Goal: Information Seeking & Learning: Learn about a topic

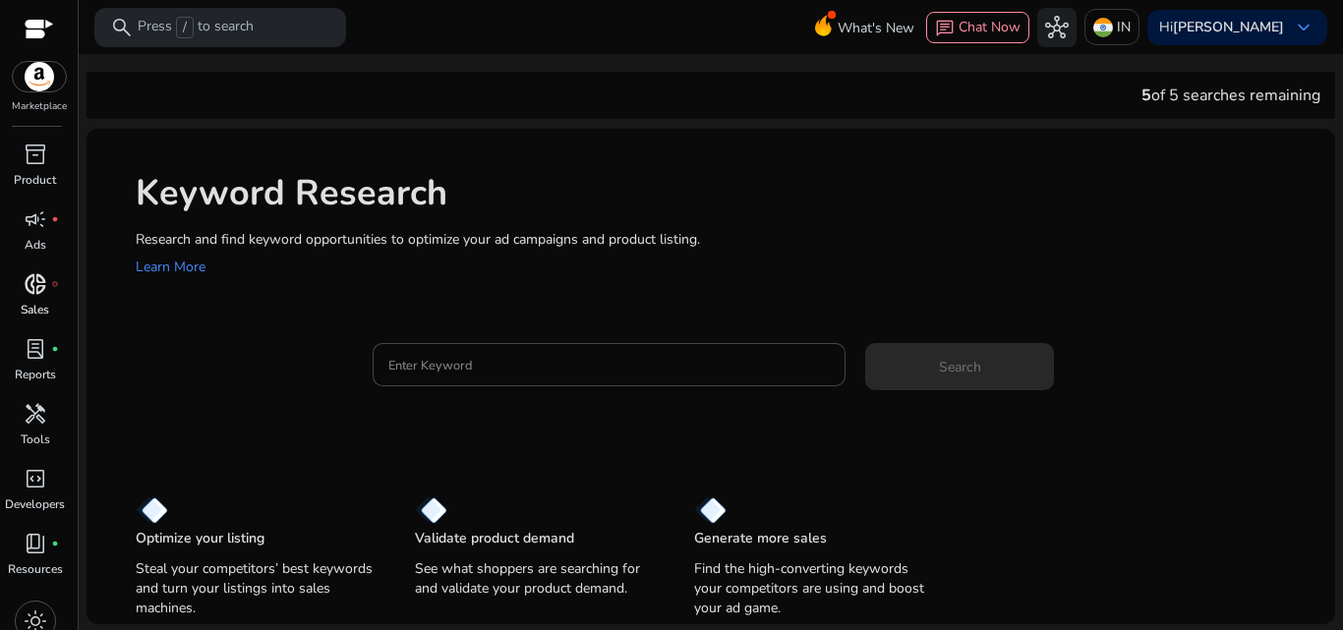
scroll to position [20, 0]
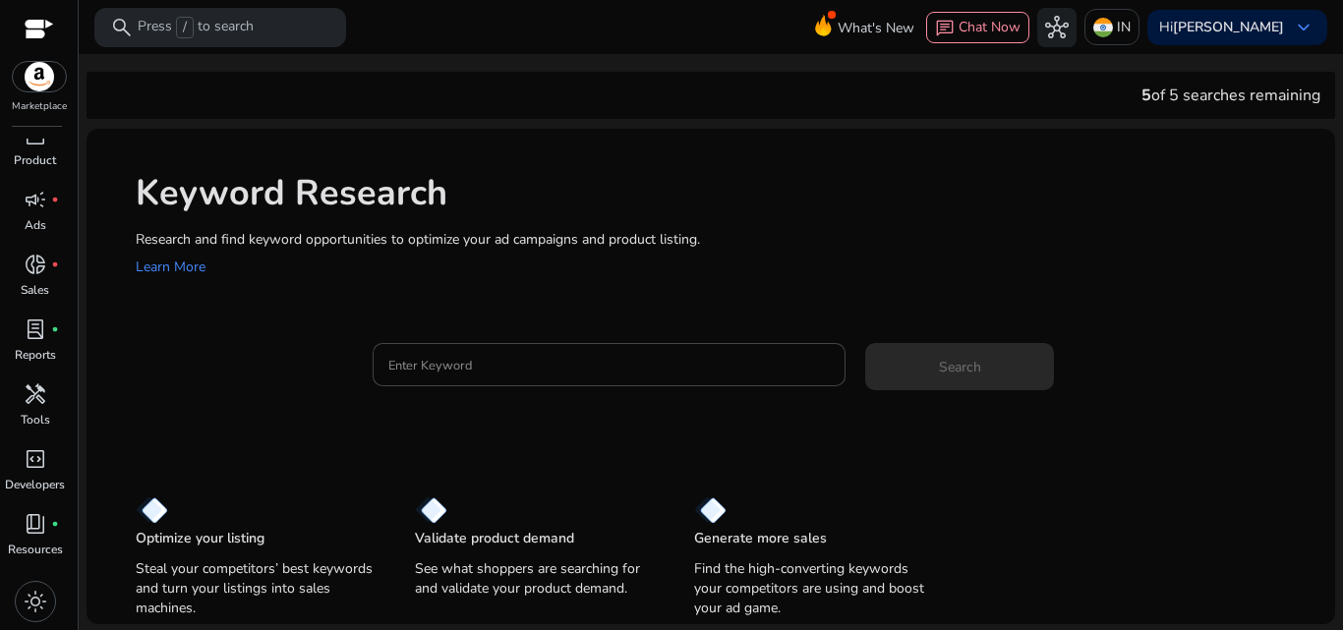
click at [36, 31] on div at bounding box center [39, 31] width 29 height 23
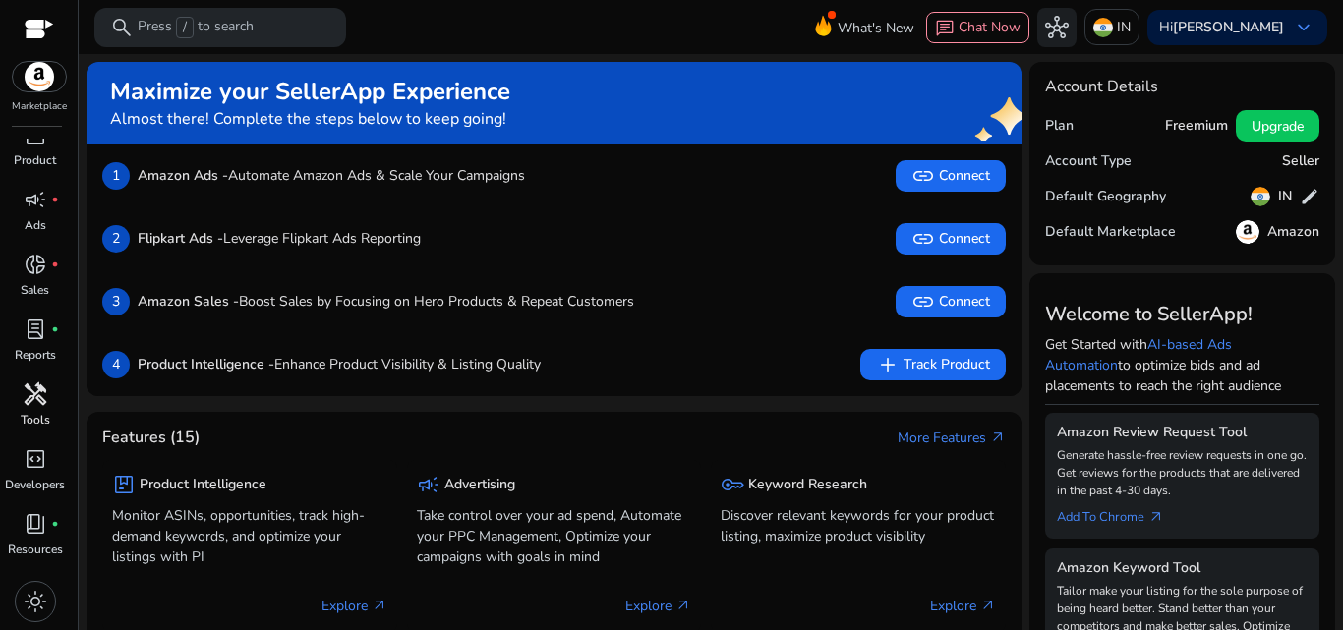
click at [38, 397] on span "handyman" at bounding box center [36, 394] width 24 height 24
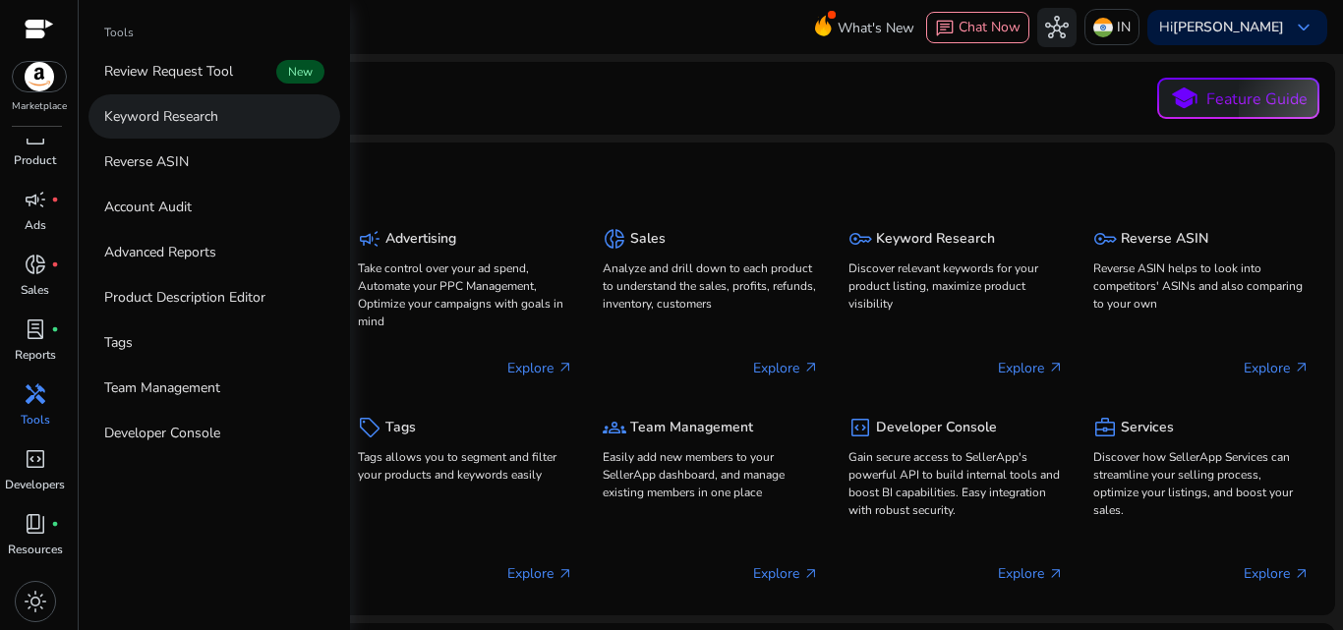
click at [182, 119] on p "Keyword Research" at bounding box center [161, 116] width 114 height 21
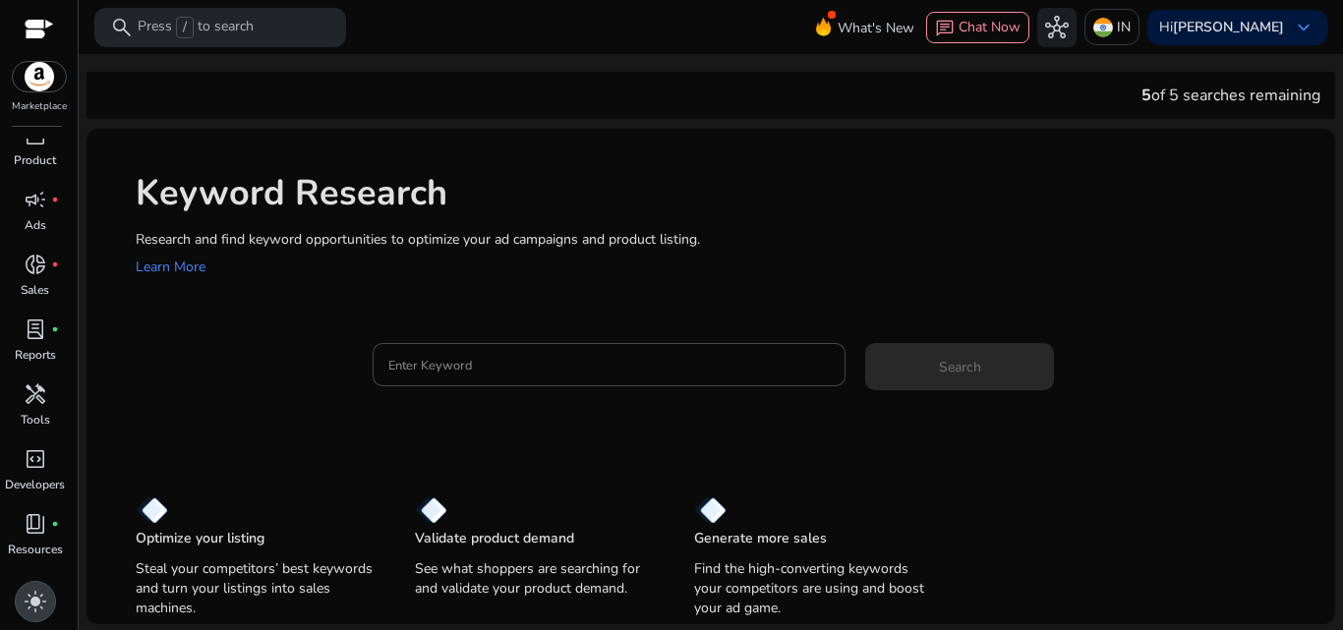
click at [33, 603] on span "light_mode" at bounding box center [36, 602] width 24 height 24
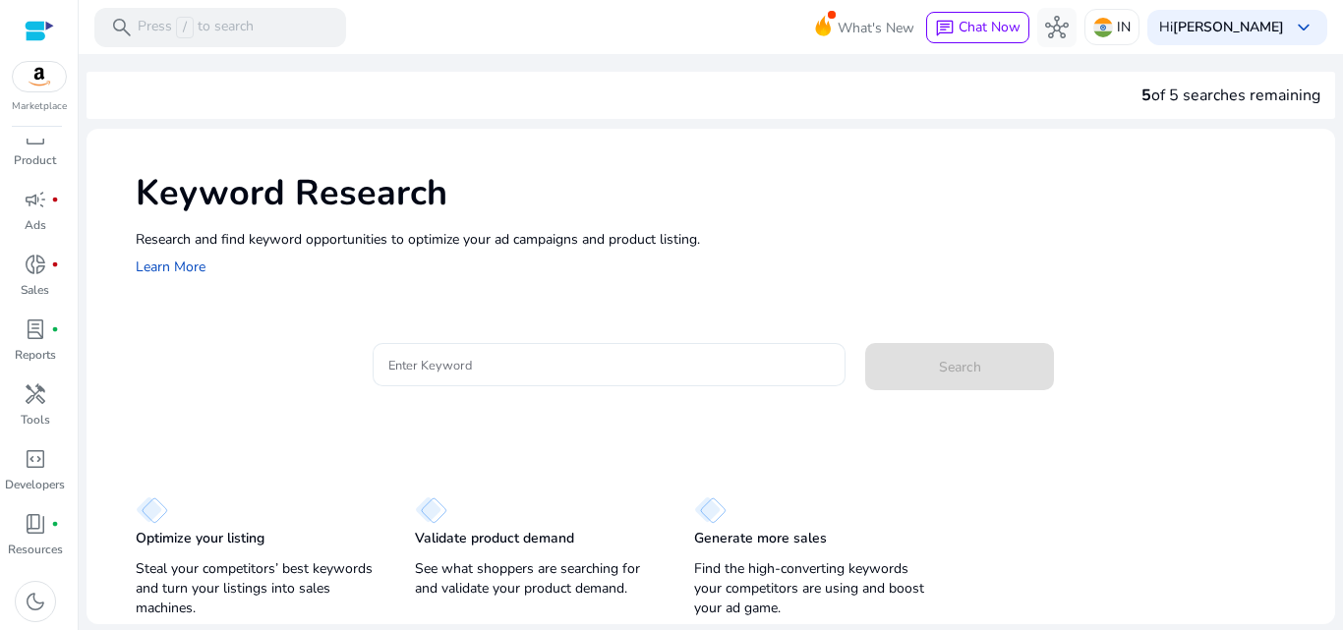
click at [654, 377] on div at bounding box center [609, 364] width 442 height 43
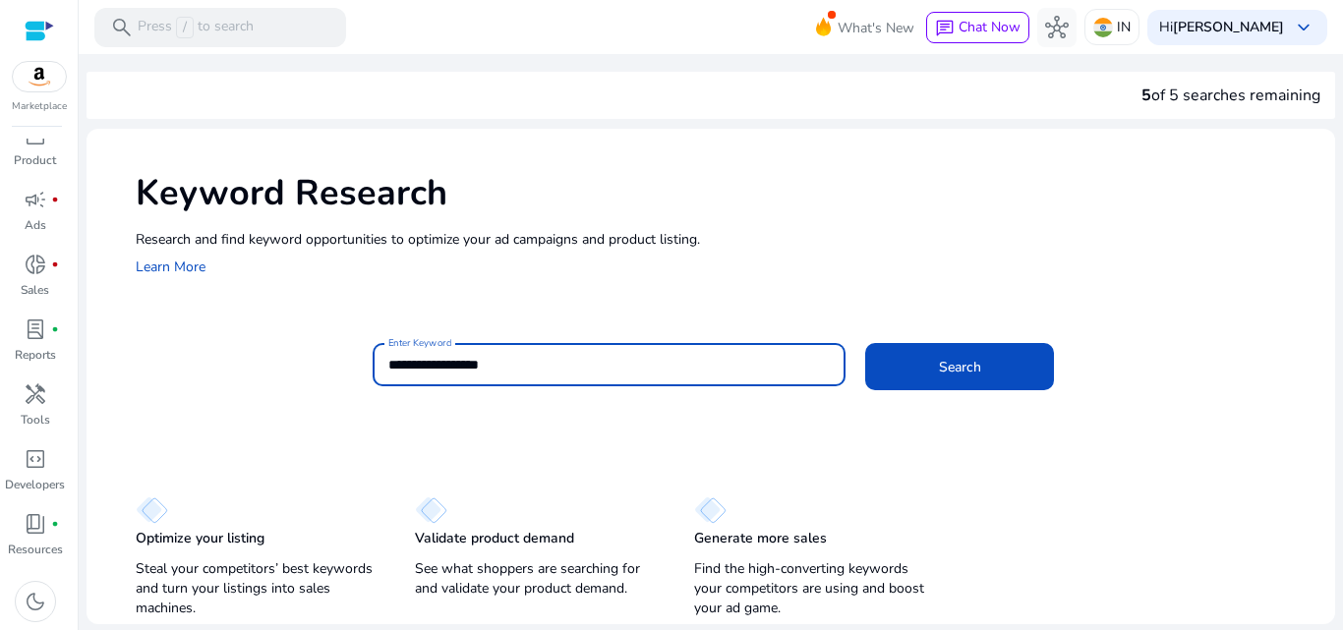
click at [581, 360] on input "**********" at bounding box center [609, 365] width 442 height 22
type input "**********"
click at [871, 324] on div "**********" at bounding box center [710, 376] width 1248 height 495
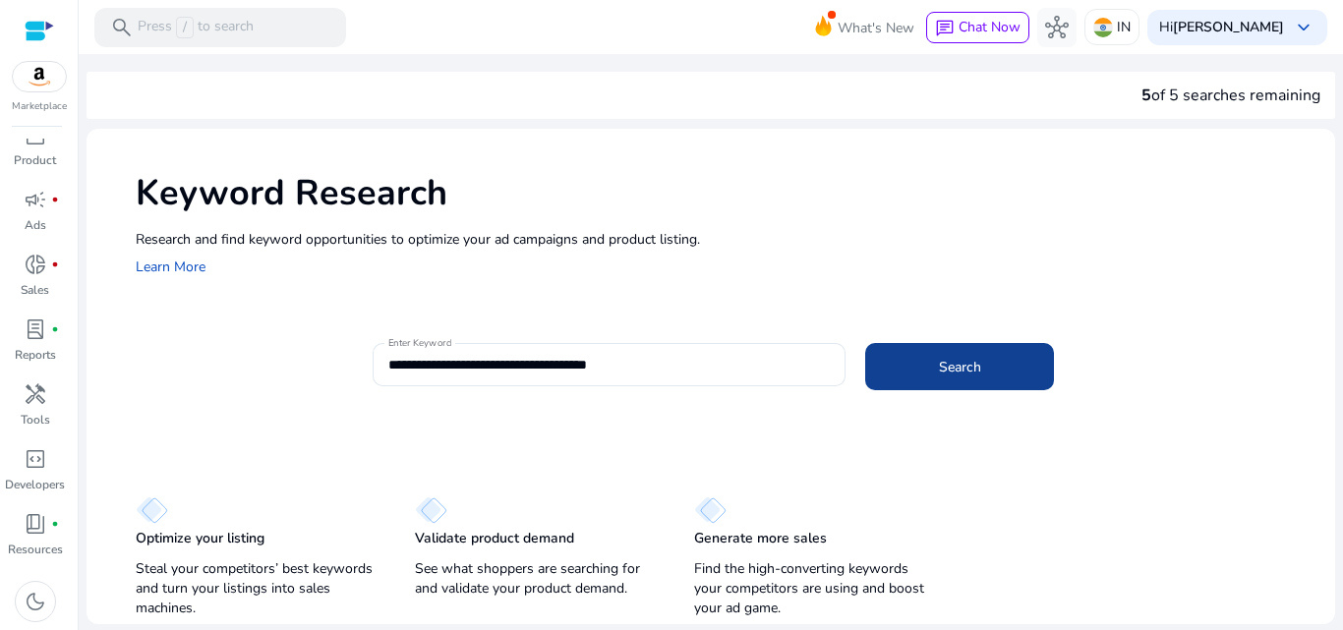
click at [921, 359] on span at bounding box center [959, 366] width 189 height 47
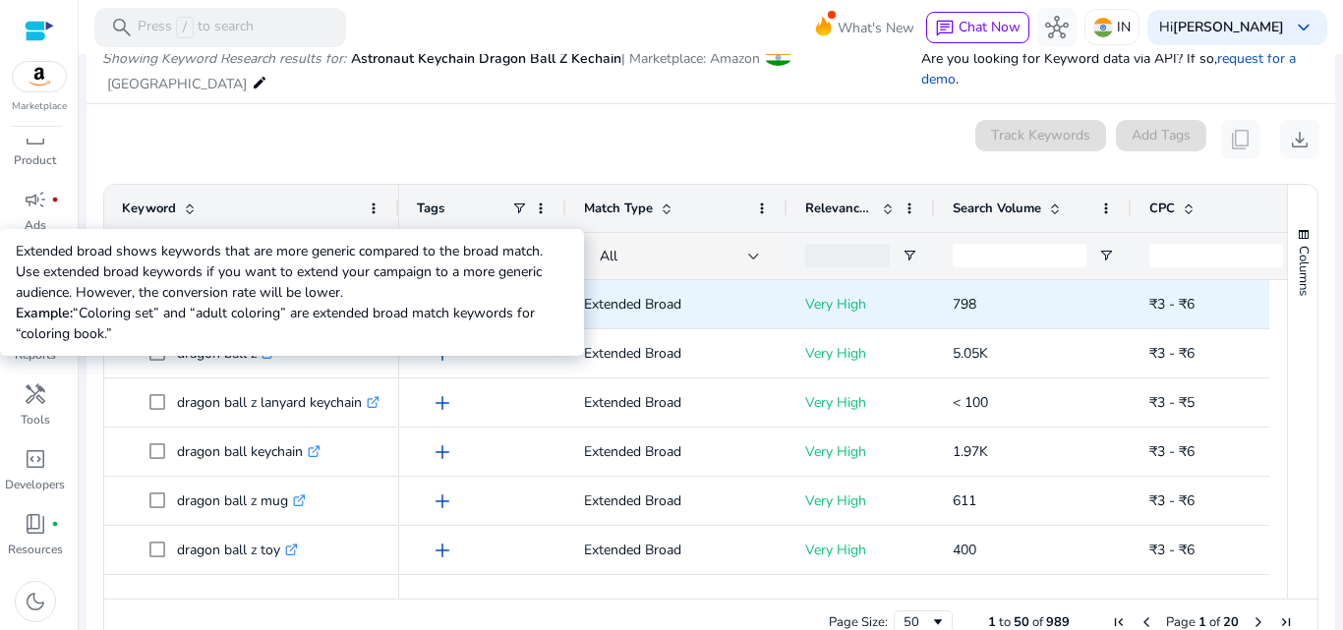
scroll to position [234, 0]
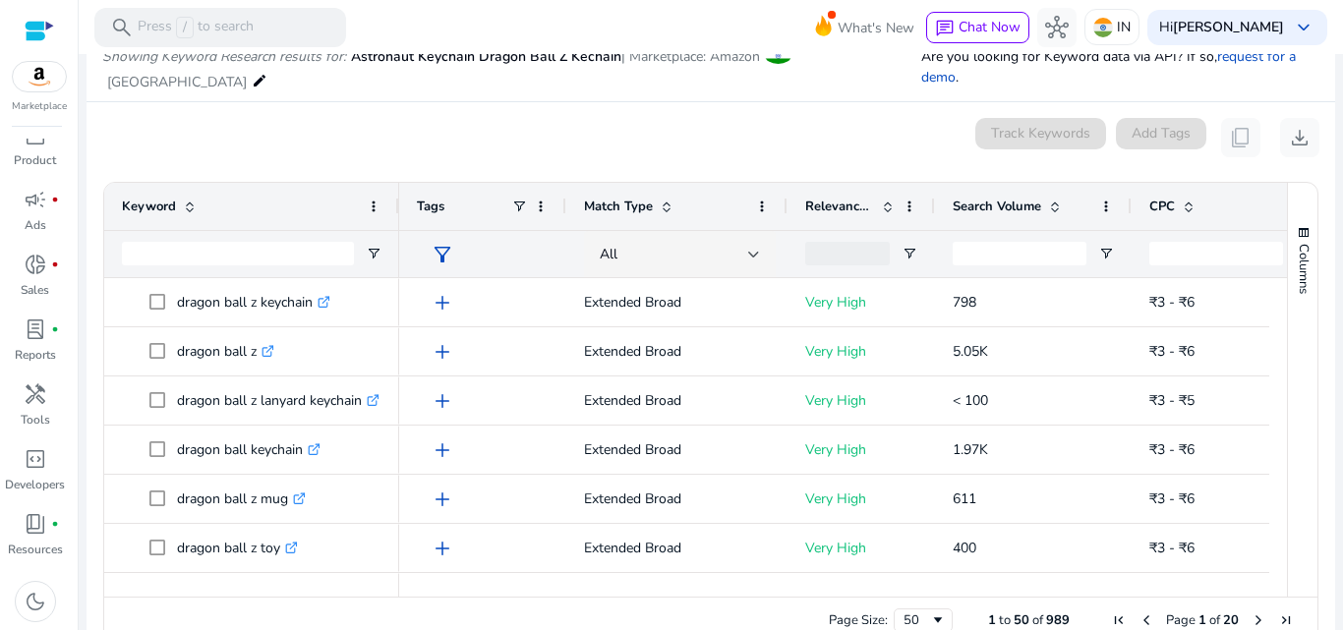
drag, startPoint x: 642, startPoint y: 563, endPoint x: 702, endPoint y: 551, distance: 61.1
click at [691, 555] on div "Keyword Tags Match Type CPC" at bounding box center [695, 390] width 1182 height 414
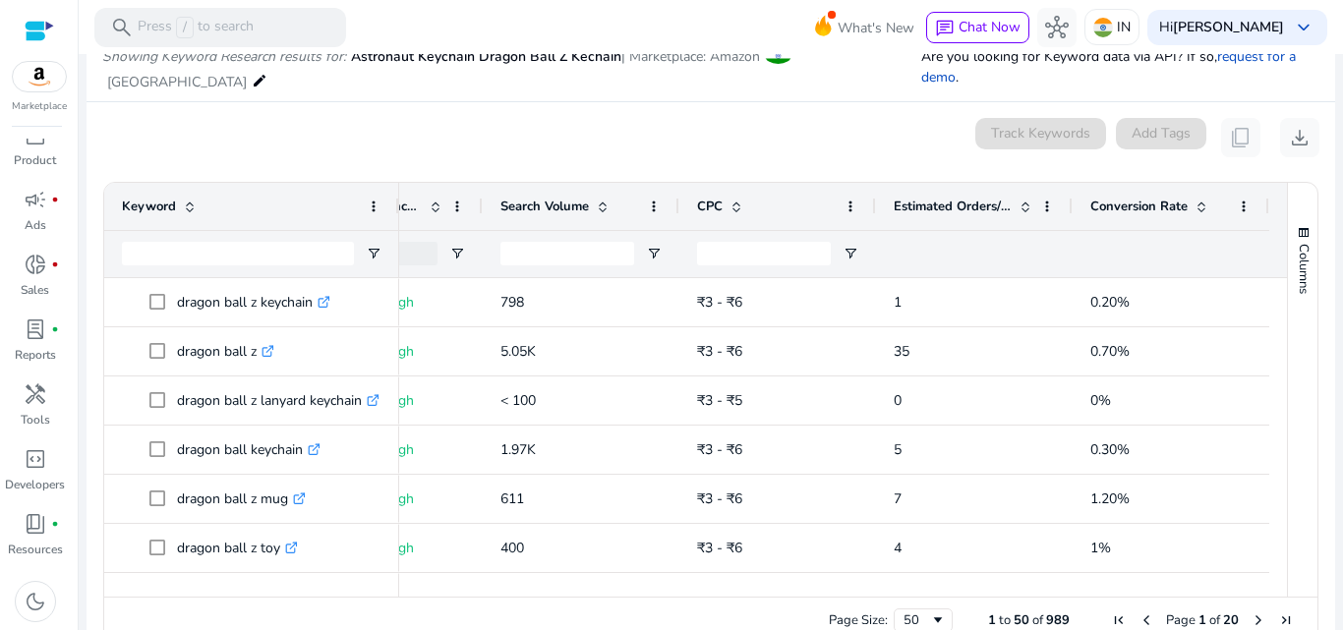
scroll to position [0, 399]
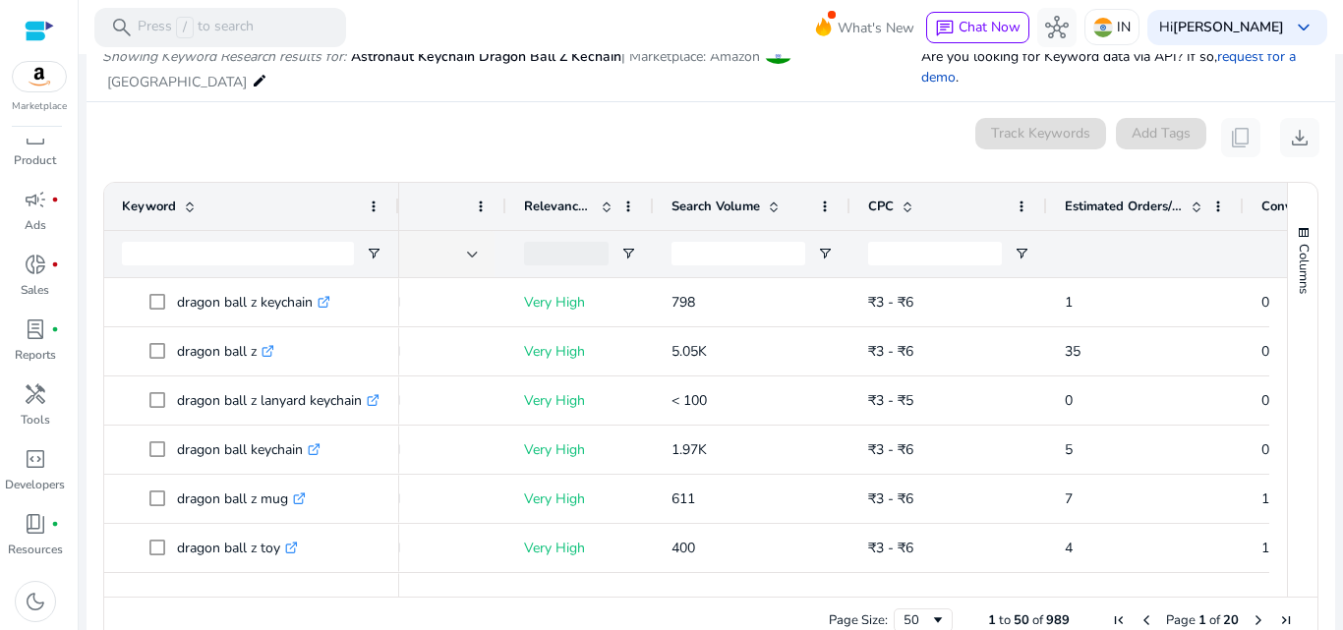
drag, startPoint x: 891, startPoint y: 585, endPoint x: 968, endPoint y: 583, distance: 77.7
click at [965, 597] on div "Page Size: 50 1 to 50 of 989 Page 1 of 20" at bounding box center [710, 620] width 1213 height 47
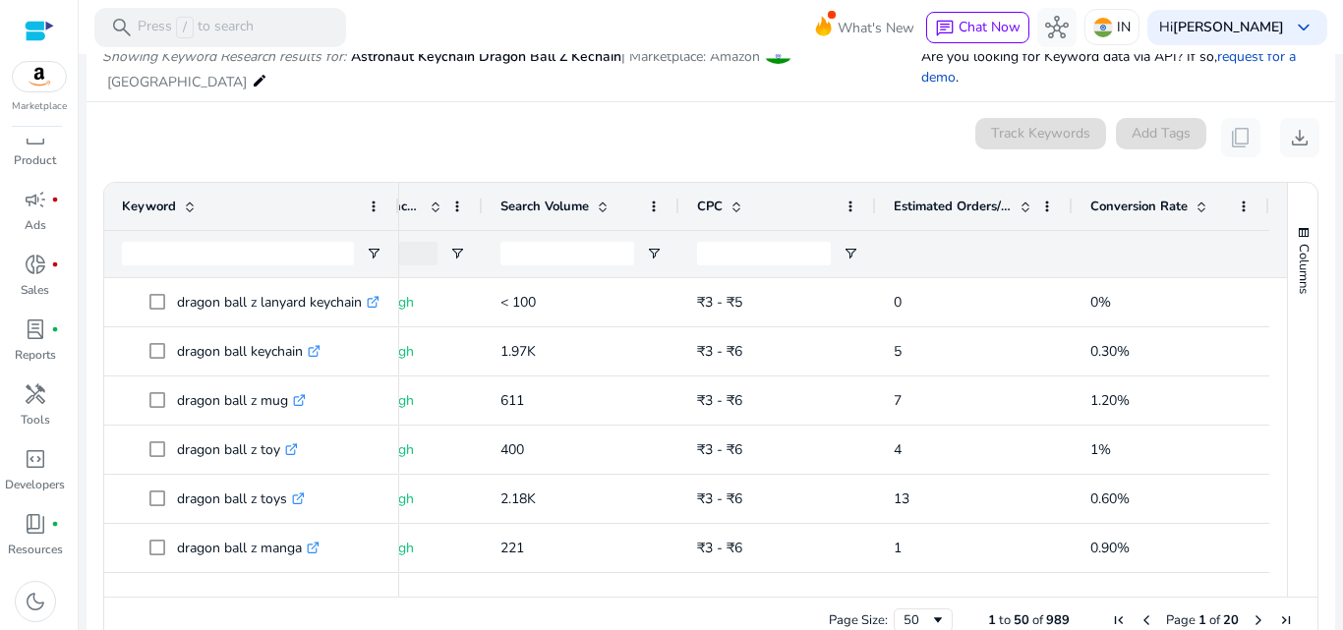
click at [1193, 199] on span at bounding box center [1201, 207] width 16 height 16
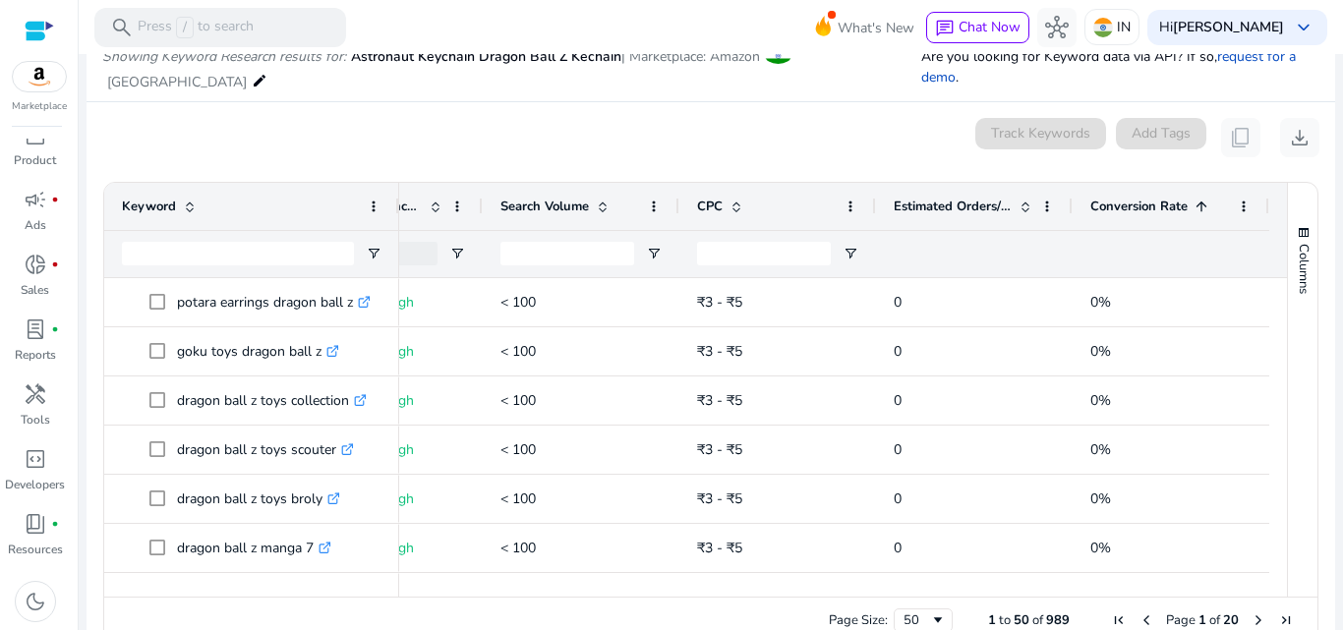
click at [1194, 199] on span at bounding box center [1201, 207] width 16 height 16
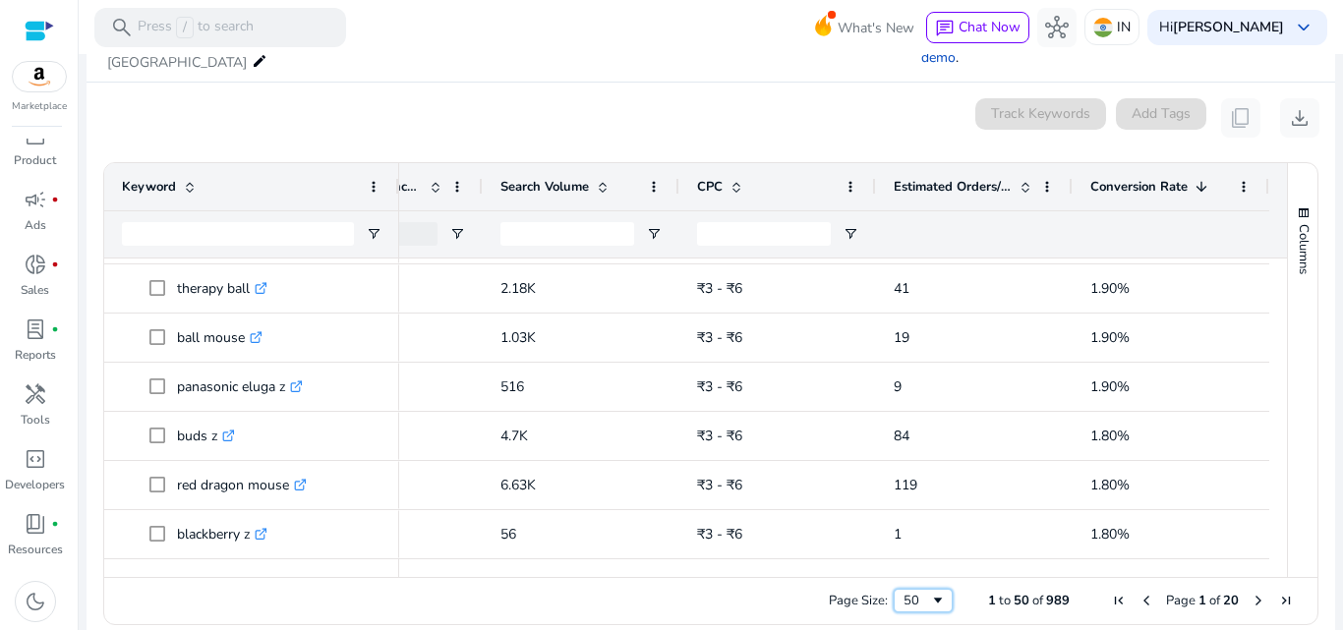
click at [939, 589] on div "50" at bounding box center [922, 601] width 59 height 24
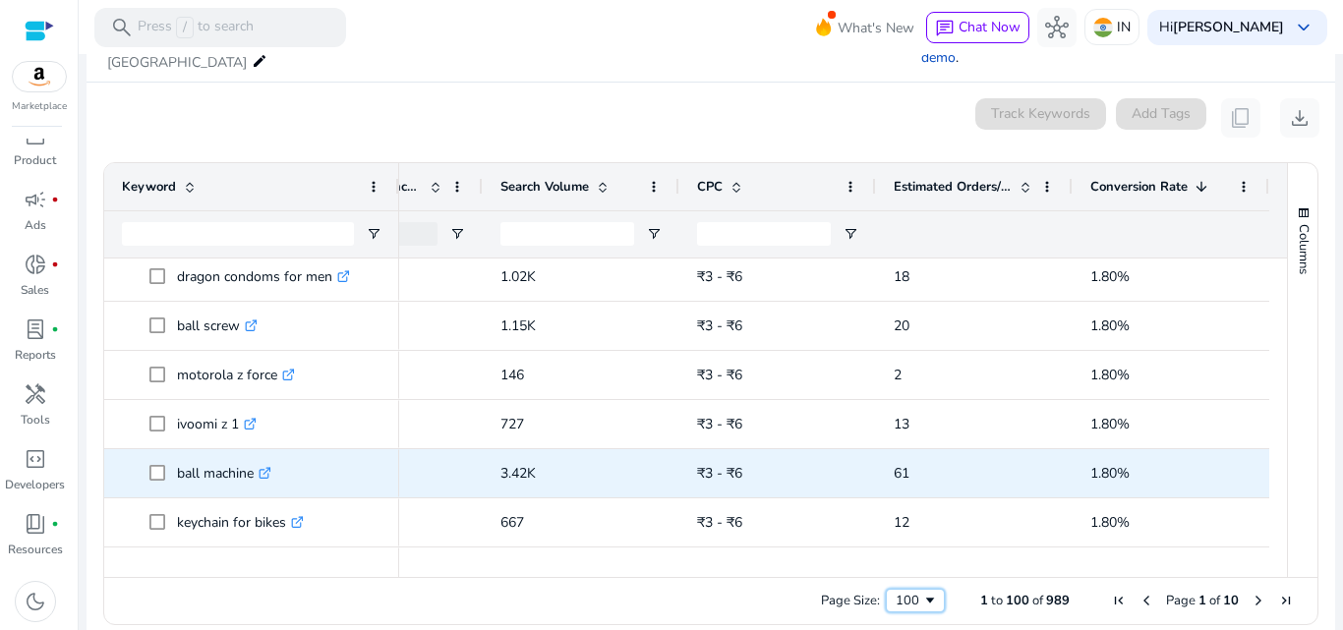
scroll to position [3139, 0]
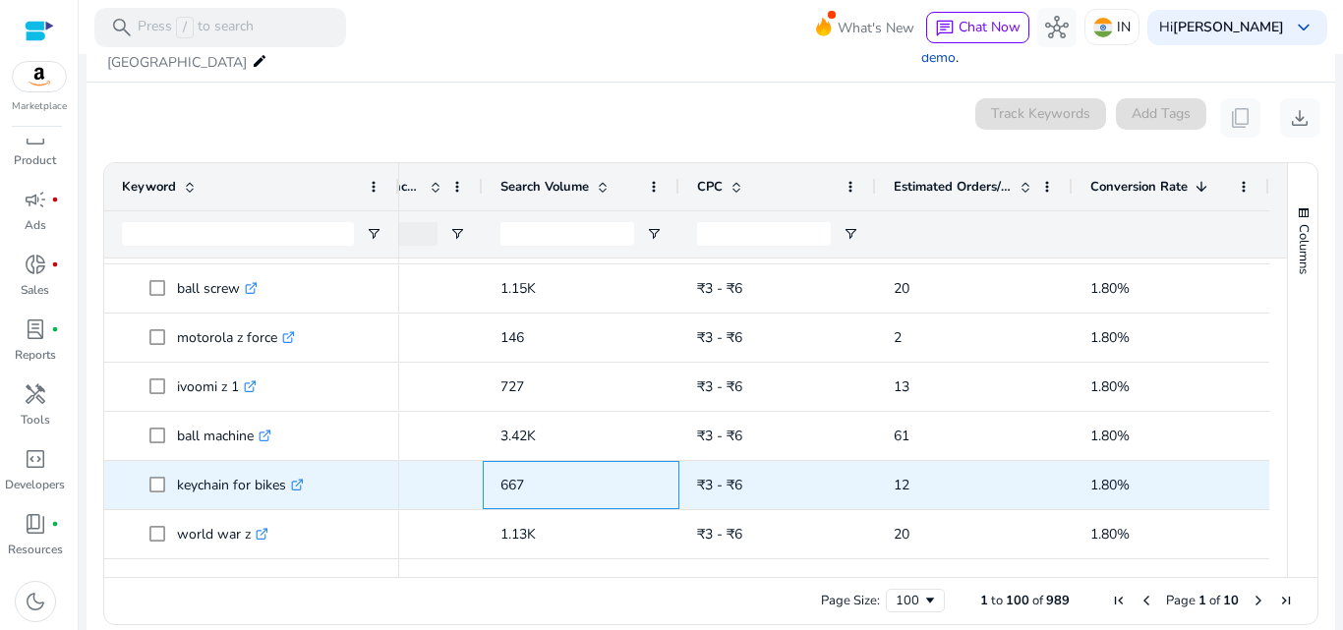
drag, startPoint x: 485, startPoint y: 468, endPoint x: 1118, endPoint y: 468, distance: 633.0
click at [1118, 468] on div "Extended Broad Low 667 ₹3 - ₹6 12 1.80%" at bounding box center [608, 485] width 1322 height 49
copy div "667 ₹3 - ₹6 12 1.80%"
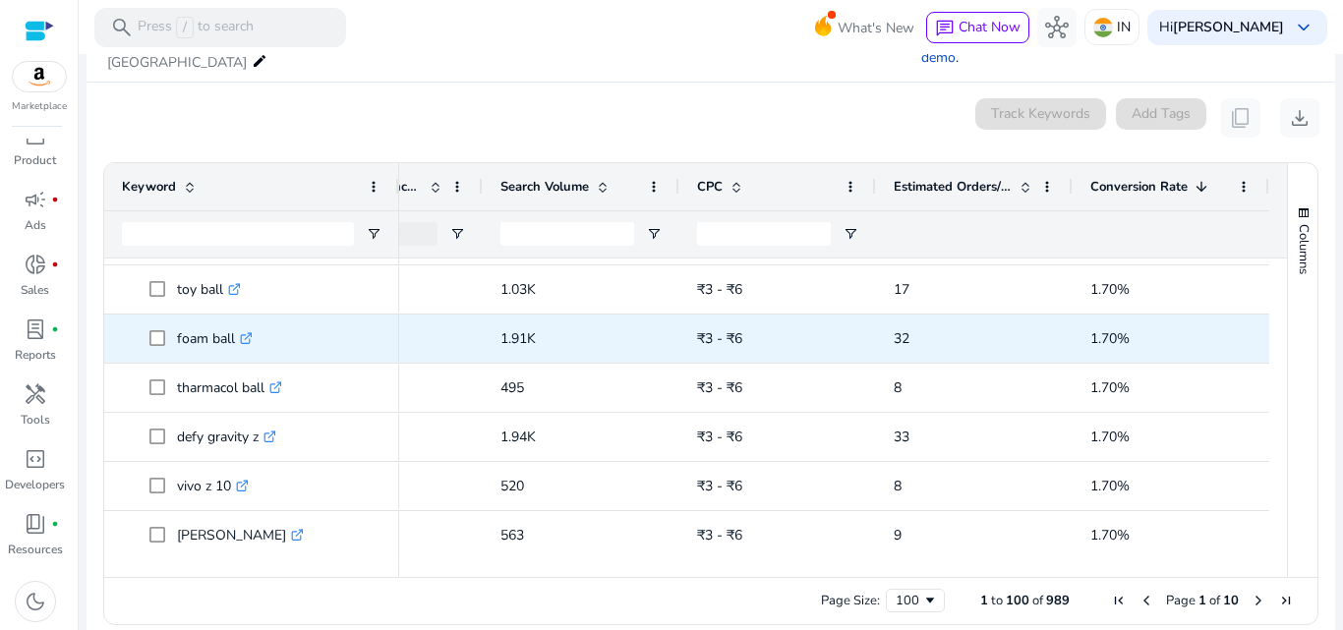
scroll to position [4514, 0]
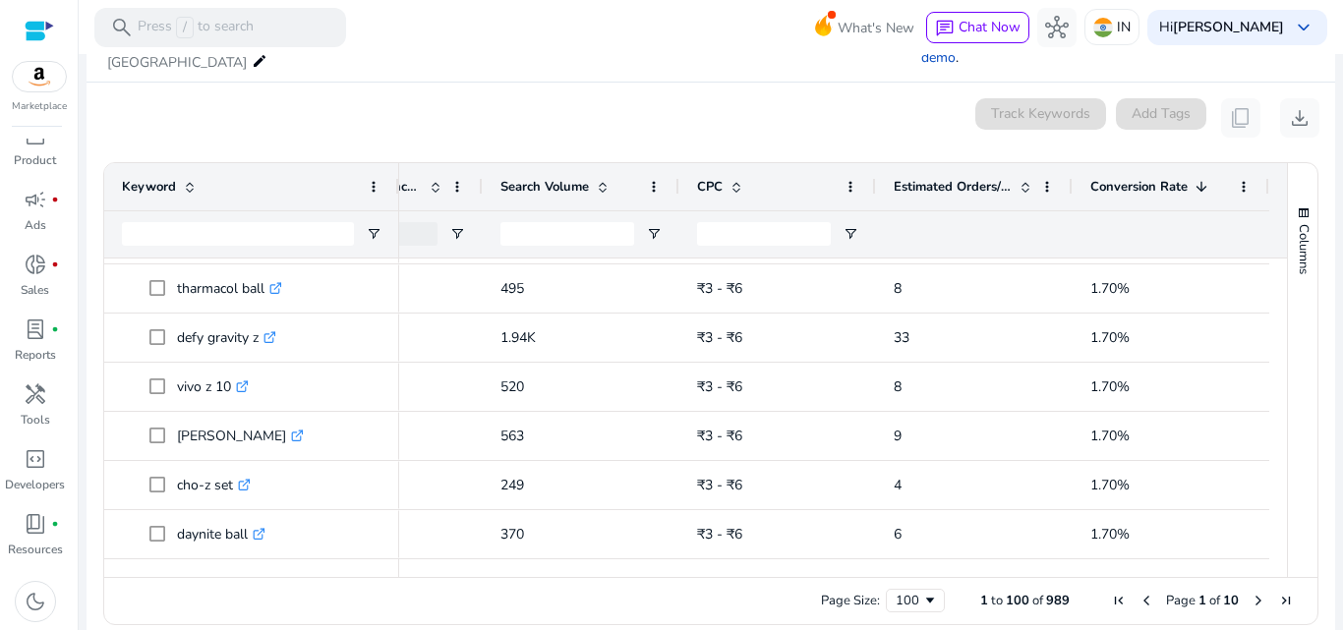
click at [1250, 593] on span "Next Page" at bounding box center [1258, 601] width 16 height 16
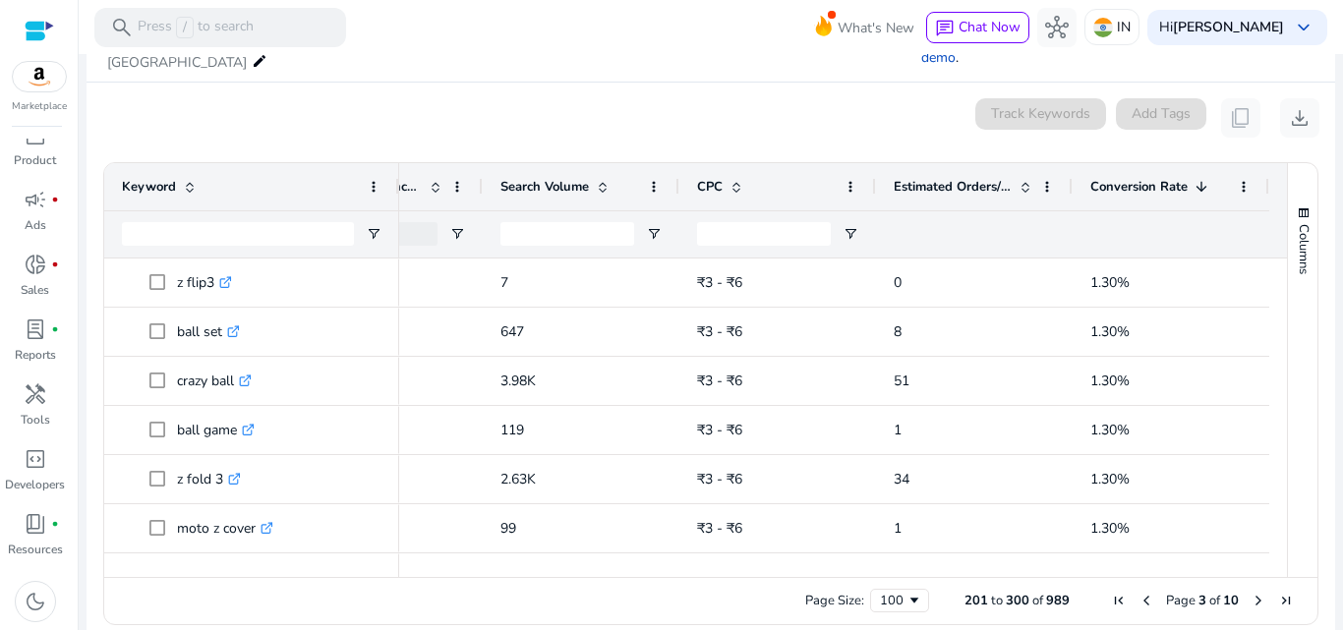
click at [689, 98] on div "0 keyword(s) selected Track Keywords Add Tags content_copy download" at bounding box center [710, 117] width 1217 height 39
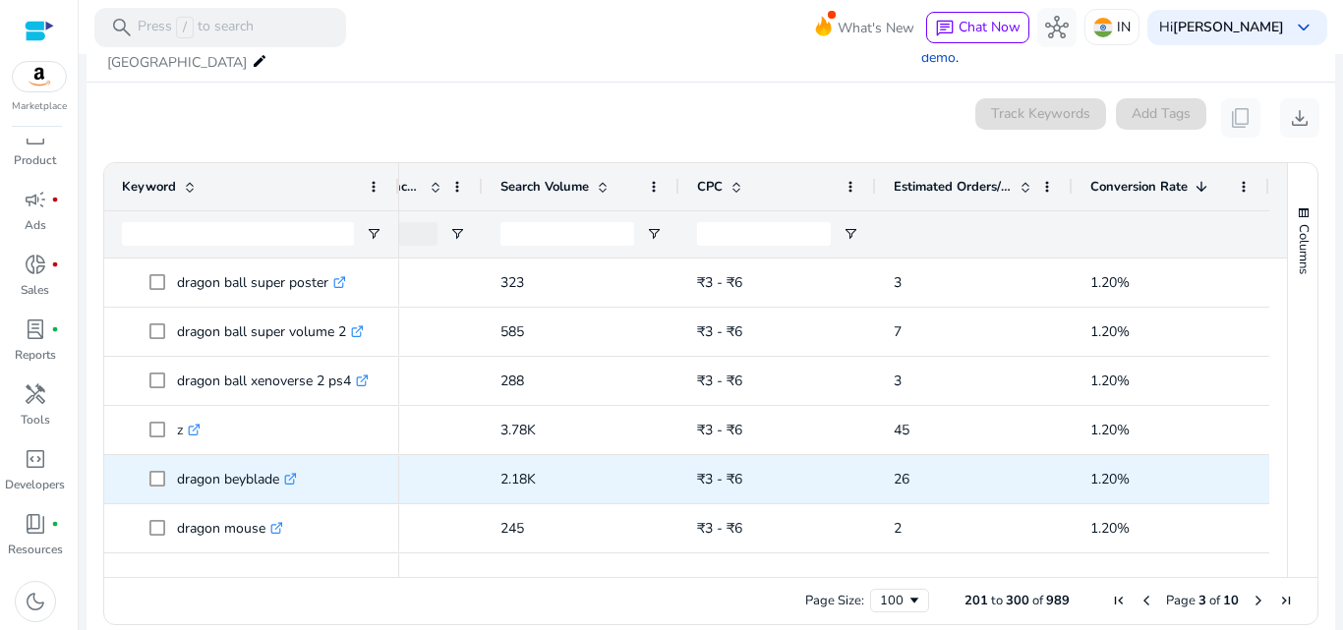
scroll to position [2556, 0]
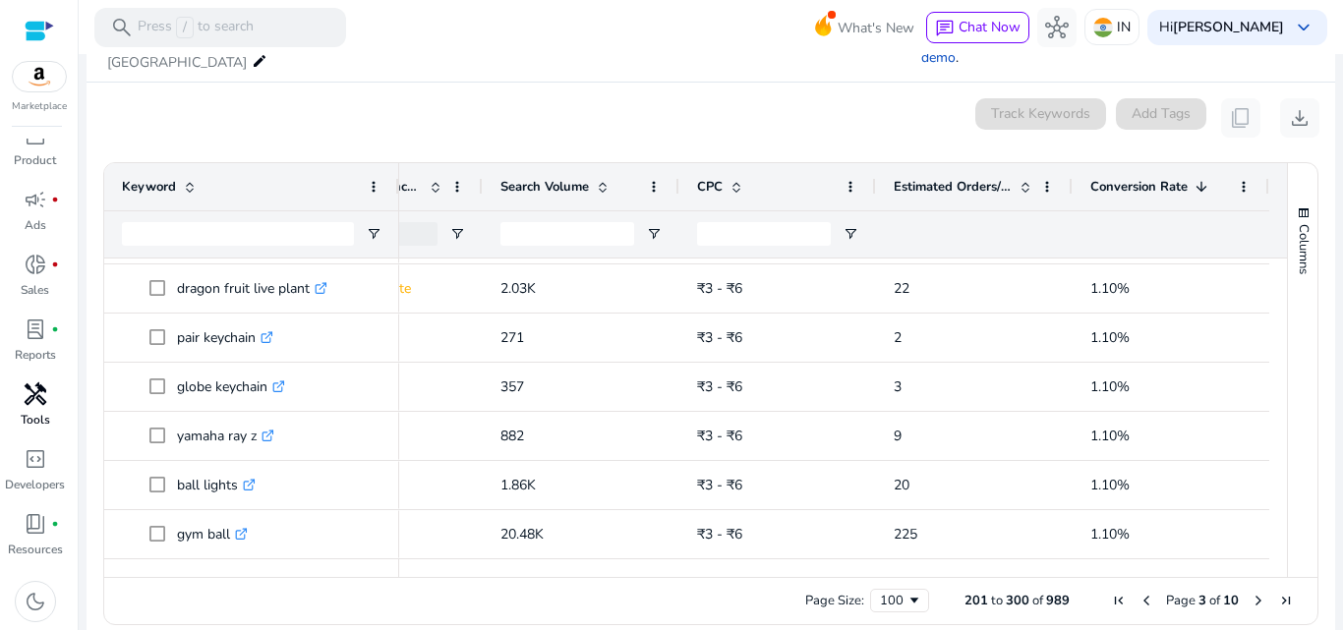
click at [34, 406] on span "handyman" at bounding box center [36, 394] width 24 height 24
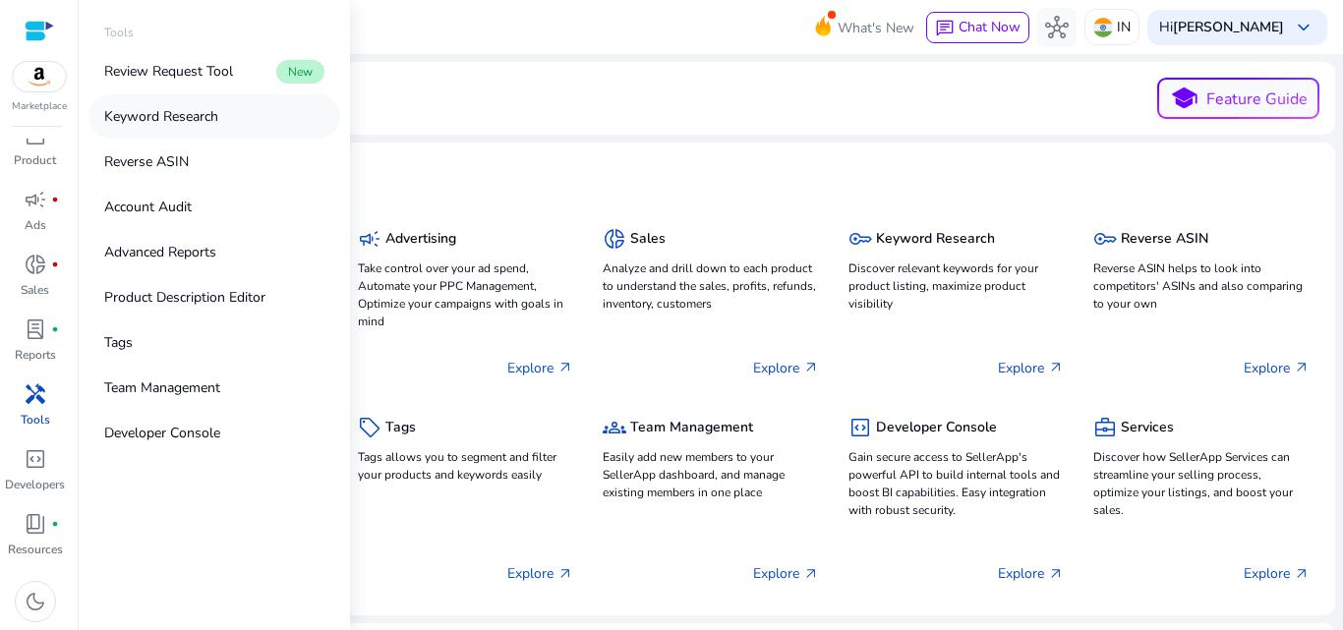
click at [177, 119] on p "Keyword Research" at bounding box center [161, 116] width 114 height 21
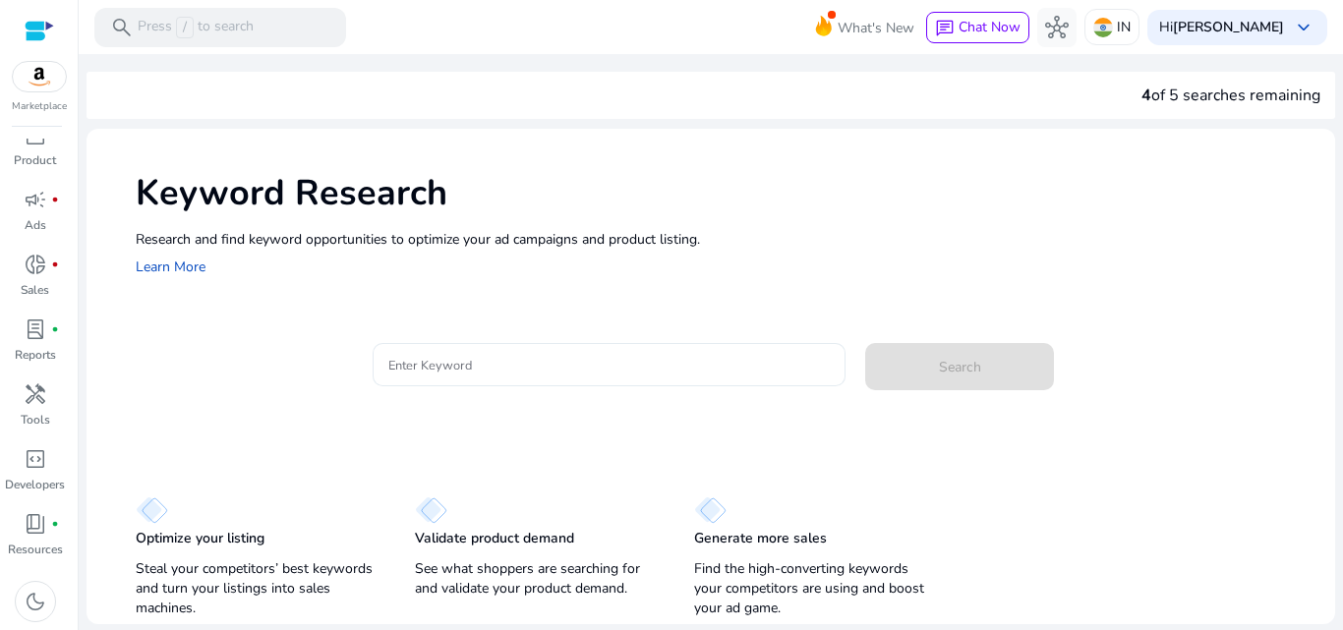
click at [424, 366] on input "Enter Keyword" at bounding box center [609, 365] width 442 height 22
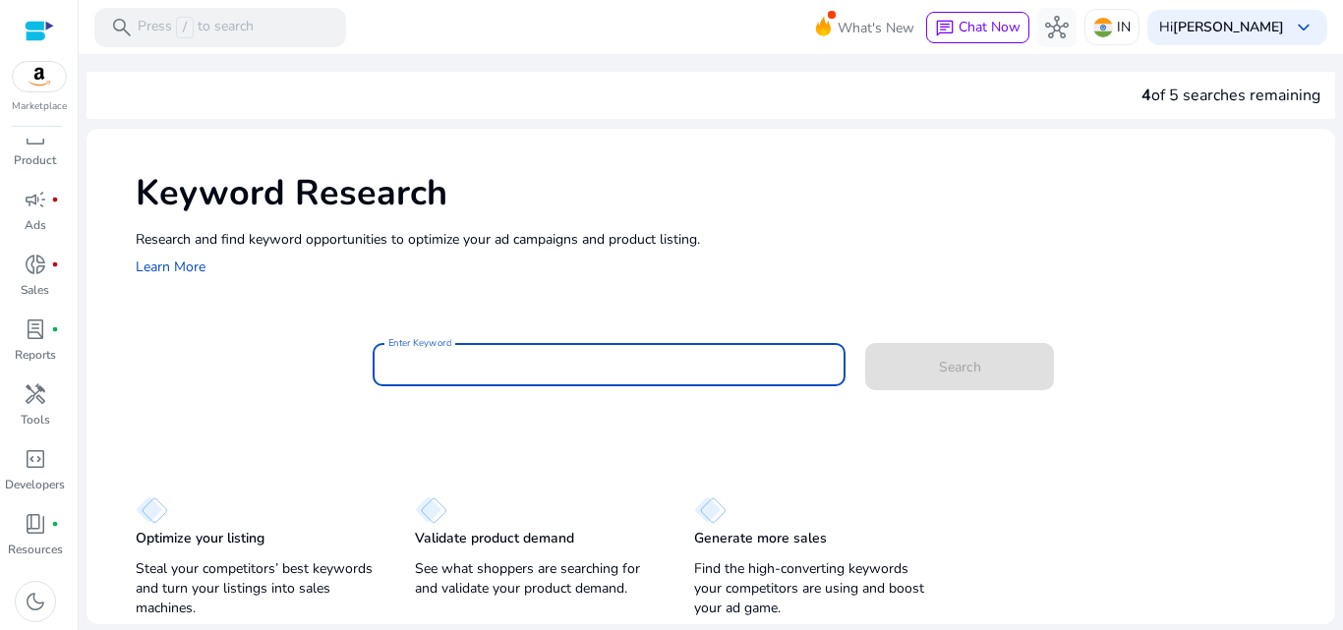
paste input "**********"
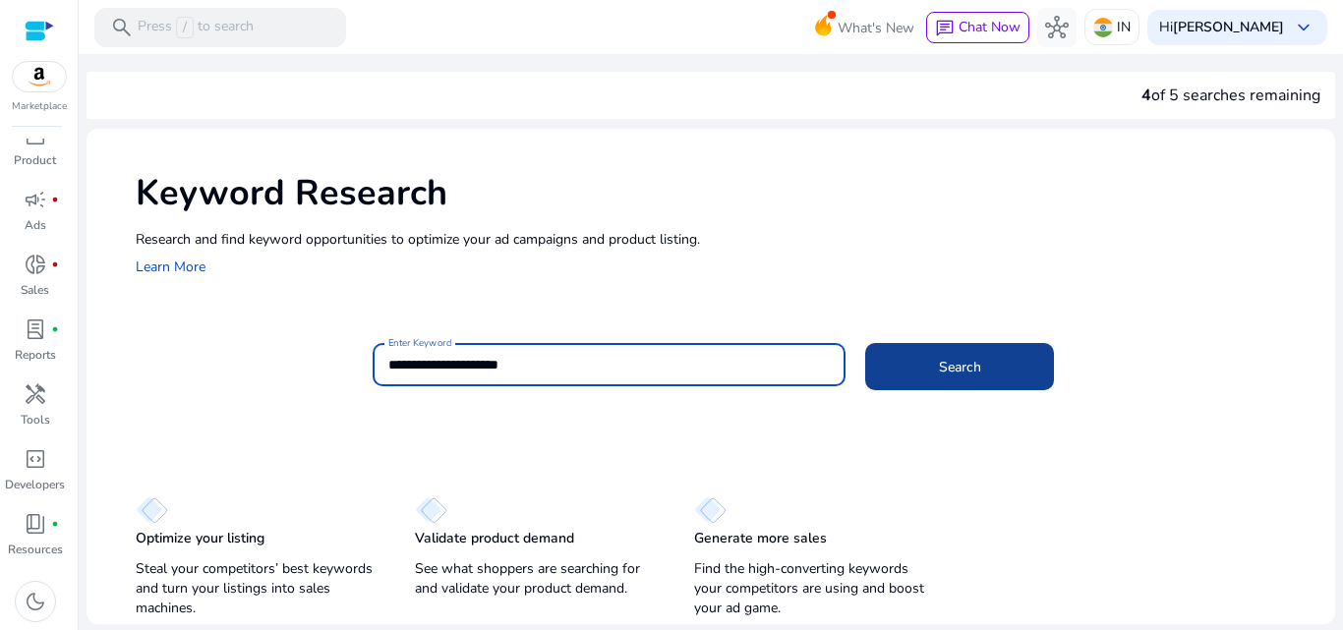
type input "**********"
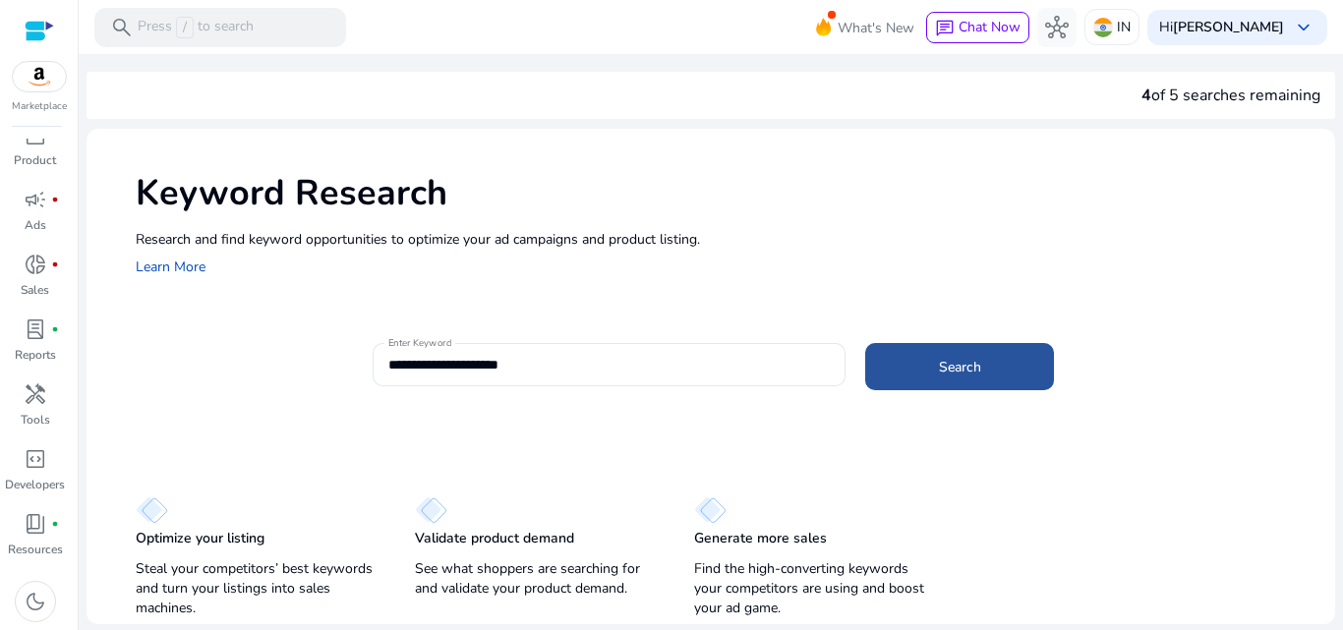
click at [942, 377] on span at bounding box center [959, 366] width 189 height 47
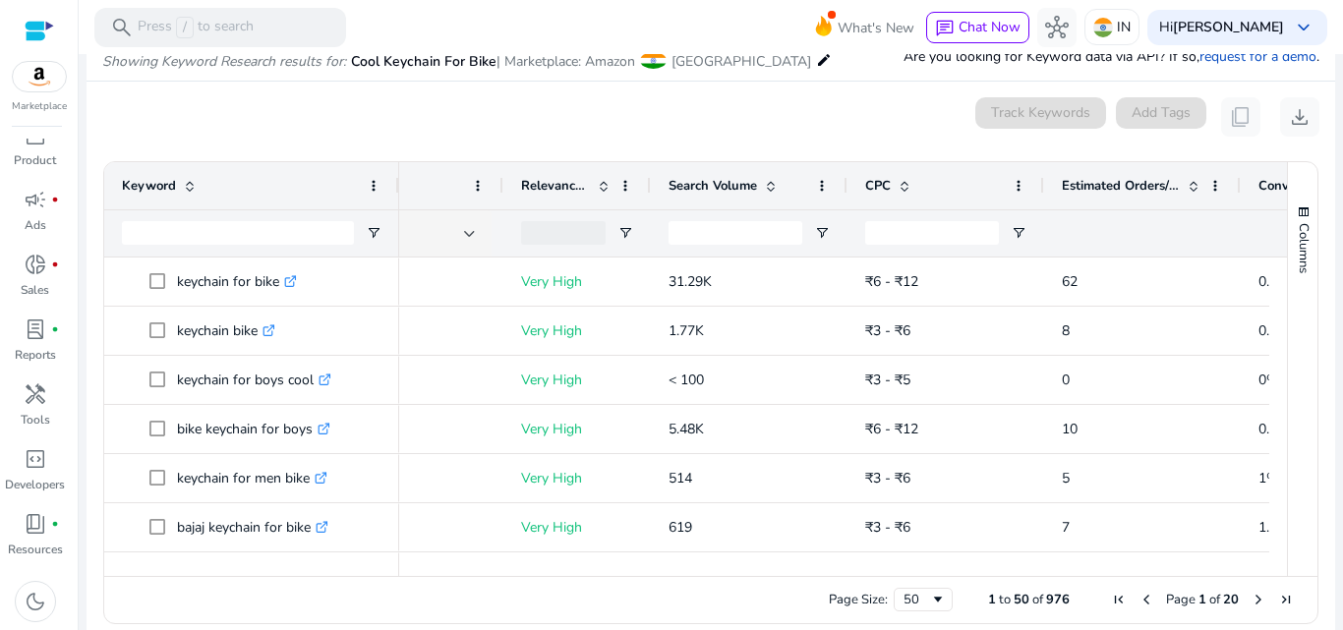
scroll to position [0, 355]
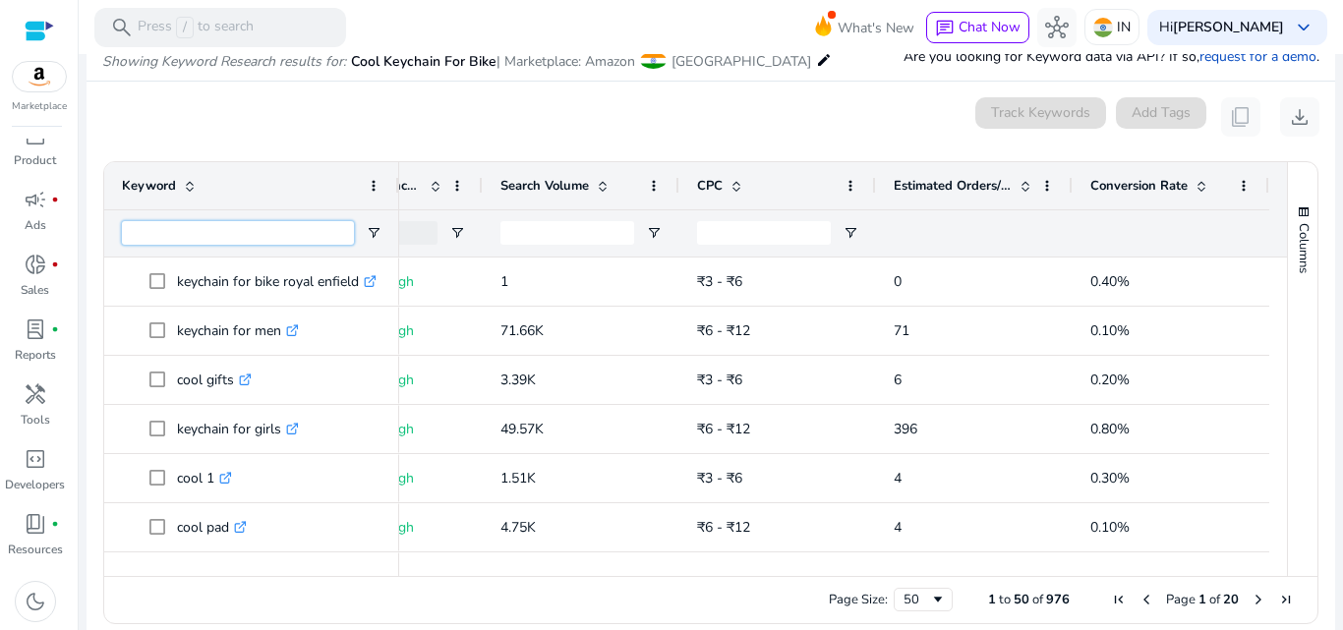
click at [251, 243] on input "Keyword Filter Input" at bounding box center [238, 233] width 232 height 24
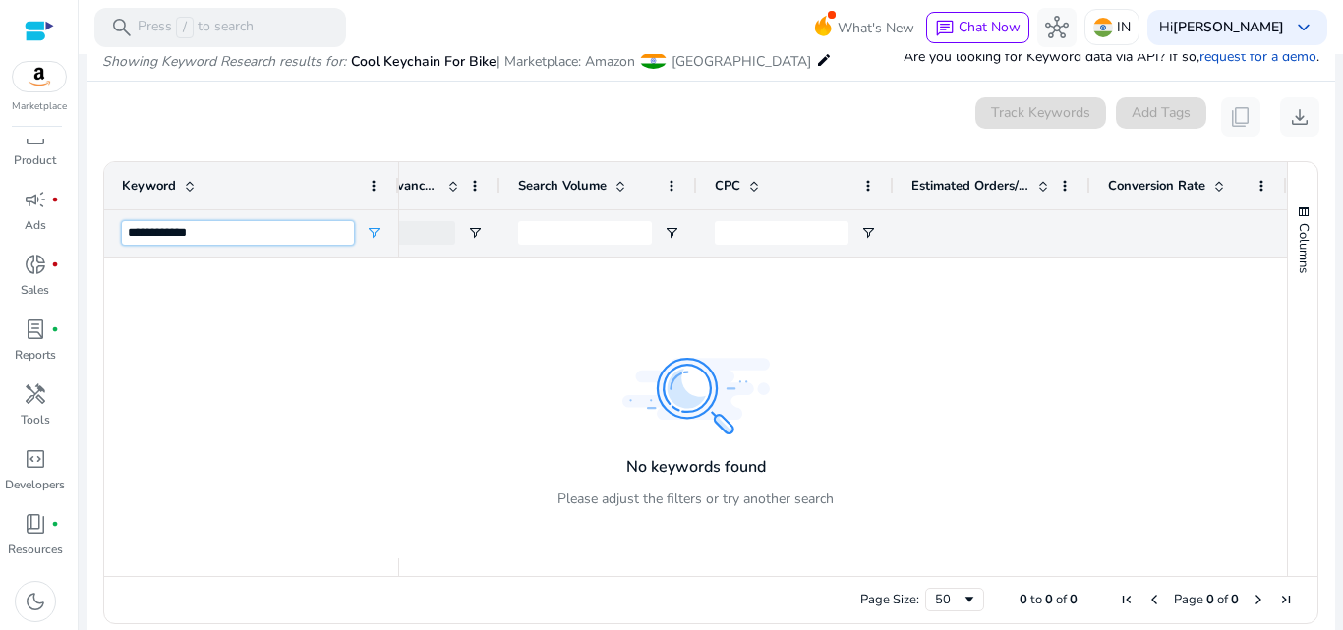
scroll to position [0, 442]
type input "**********"
click at [508, 268] on div at bounding box center [843, 408] width 888 height 301
click at [41, 396] on span "handyman" at bounding box center [36, 394] width 24 height 24
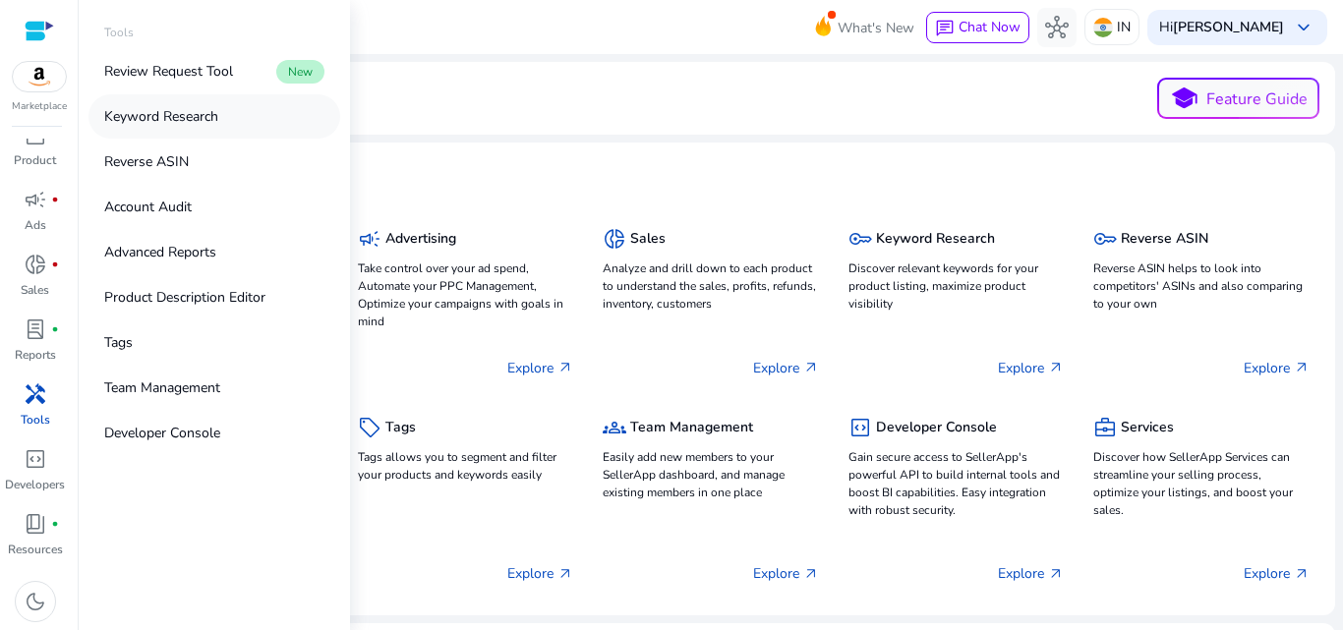
click at [182, 111] on p "Keyword Research" at bounding box center [161, 116] width 114 height 21
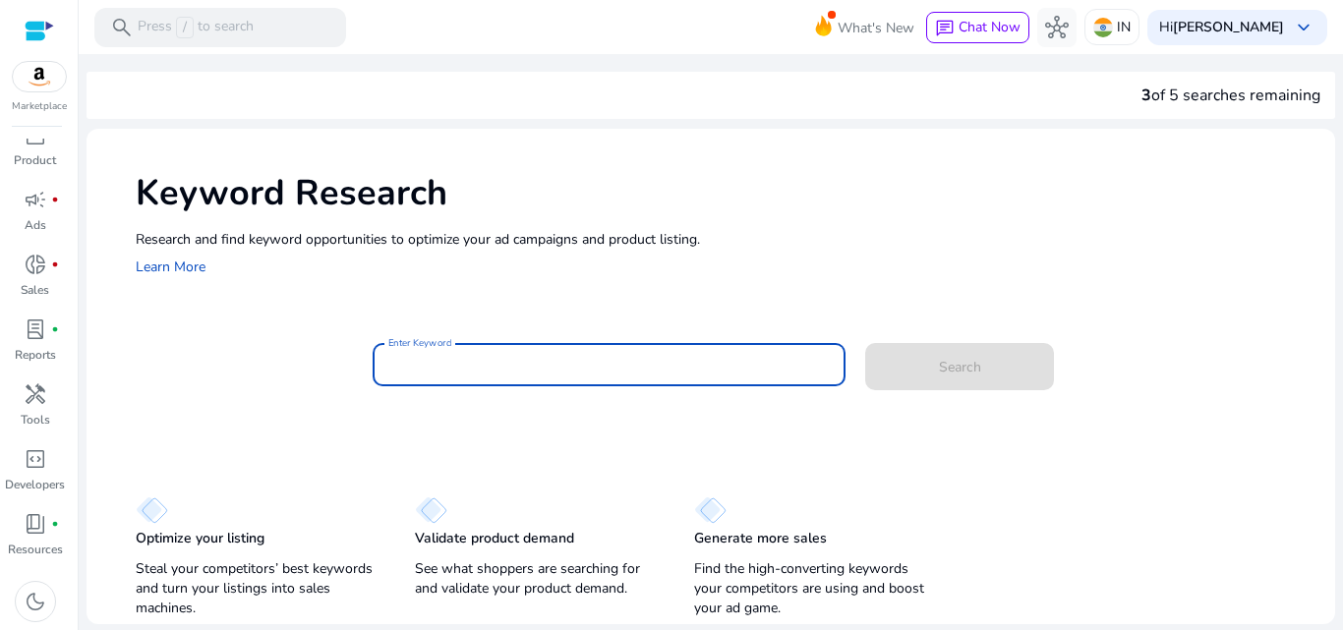
click at [565, 359] on input "Enter Keyword" at bounding box center [609, 365] width 442 height 22
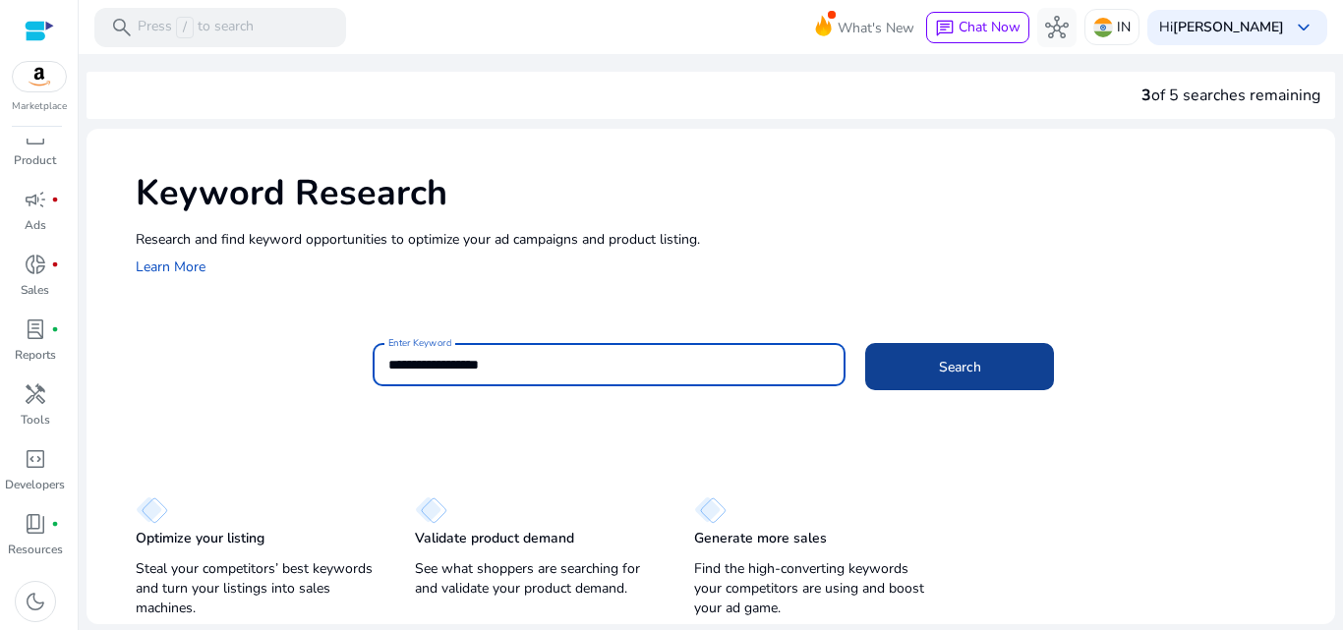
type input "**********"
click at [998, 379] on span at bounding box center [959, 366] width 189 height 47
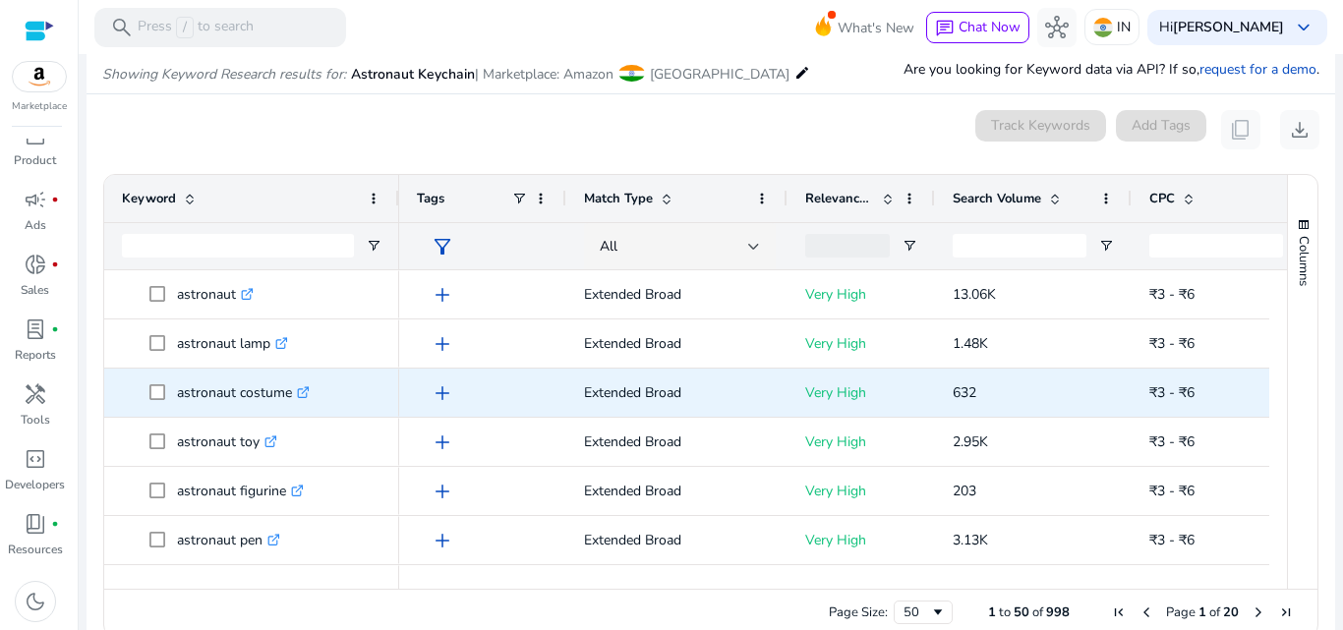
scroll to position [234, 0]
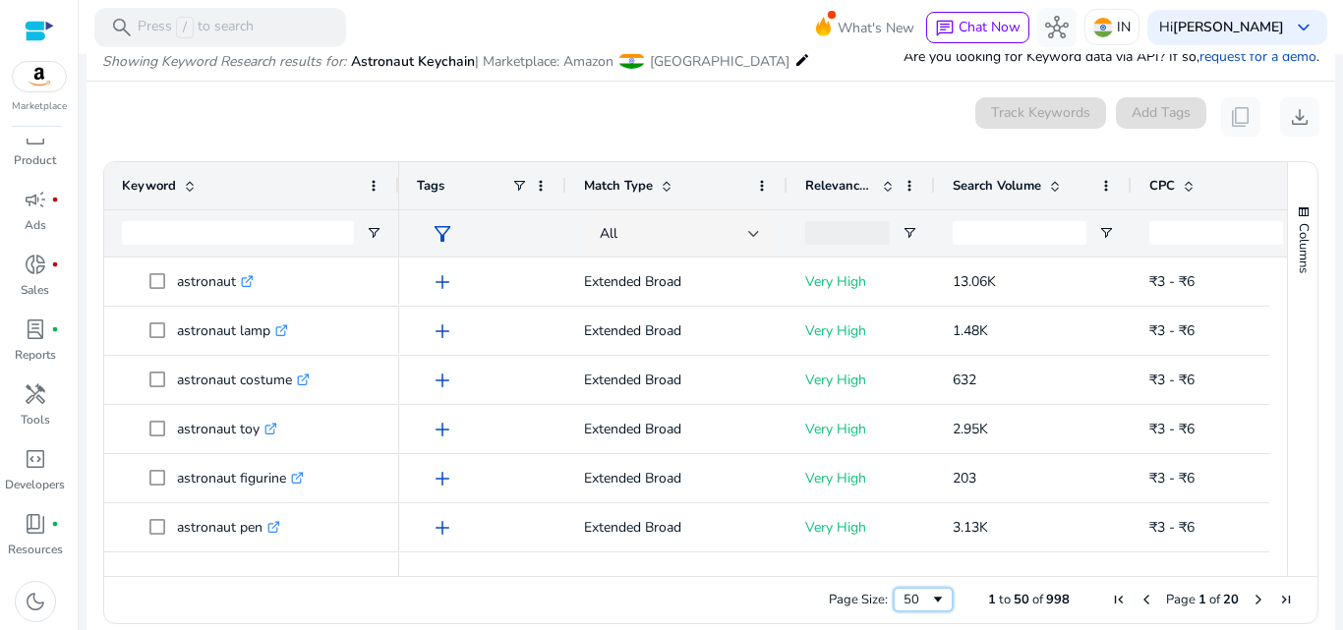
click at [930, 604] on span "Page Size" at bounding box center [938, 600] width 16 height 16
click at [269, 585] on div "Page Size: 50 1 to 50 of 998 Page 1 of 20" at bounding box center [710, 599] width 1213 height 47
click at [930, 595] on span "Page Size" at bounding box center [938, 600] width 16 height 16
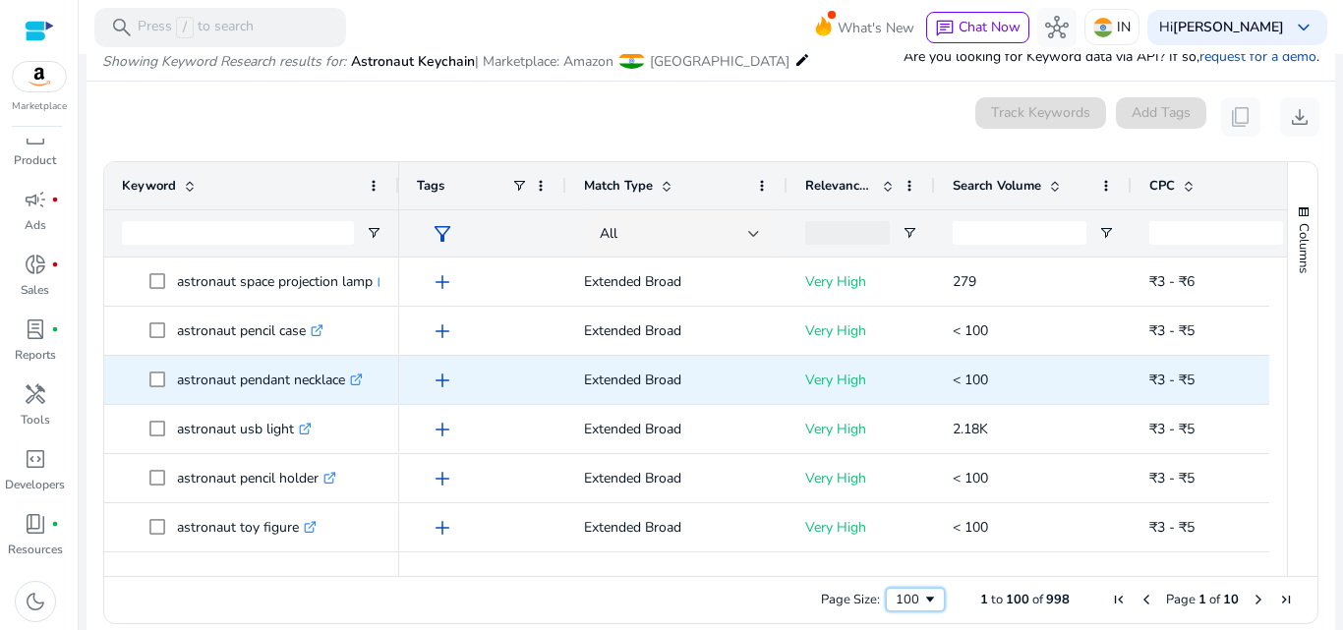
scroll to position [942, 0]
